Goal: Contribute content: Add original content to the website for others to see

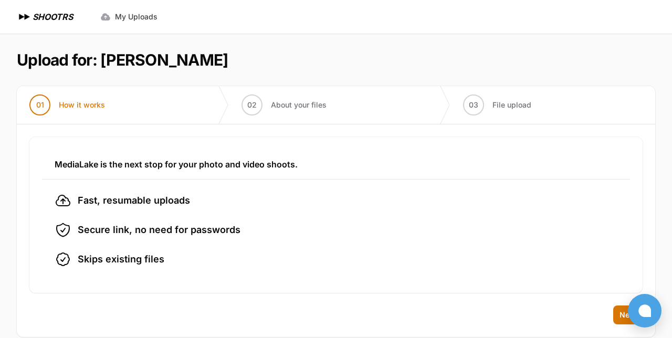
scroll to position [16, 0]
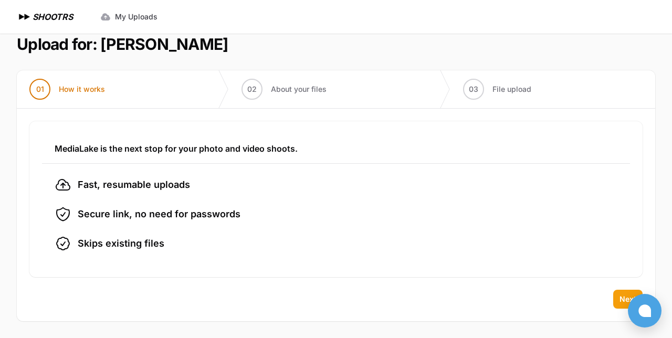
click at [619, 291] on button "Next" at bounding box center [627, 299] width 29 height 19
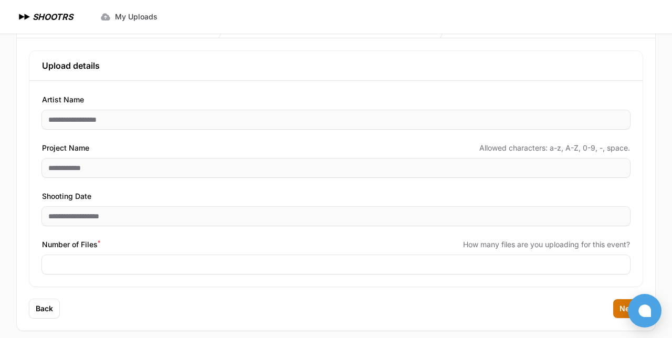
scroll to position [96, 0]
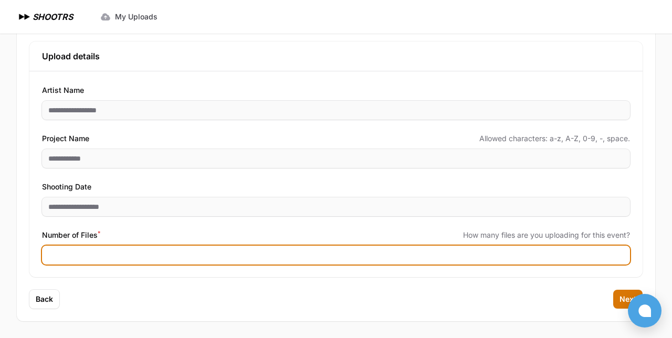
click at [173, 257] on input "Number of Files *" at bounding box center [336, 255] width 588 height 19
type input "***"
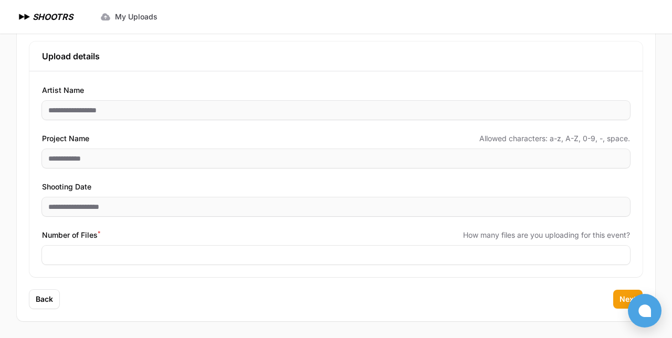
click at [619, 295] on span "Next" at bounding box center [627, 299] width 17 height 10
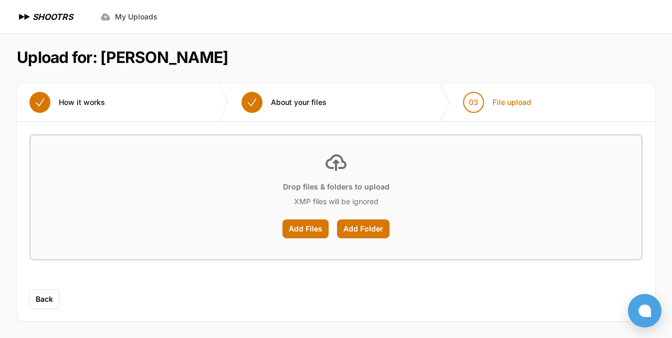
scroll to position [3, 0]
click at [305, 227] on label "Add Files" at bounding box center [305, 228] width 46 height 19
click at [0, 0] on input "Add Files" at bounding box center [0, 0] width 0 height 0
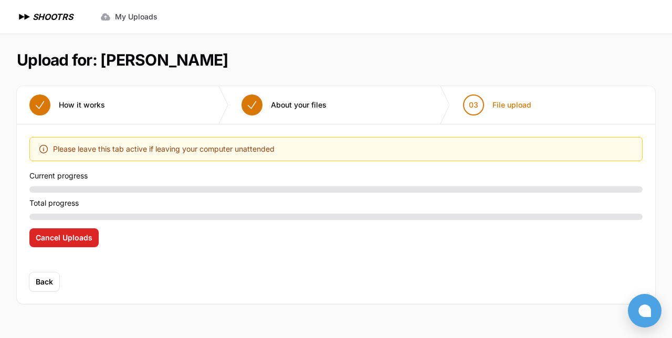
scroll to position [0, 0]
